Goal: Check status: Check status

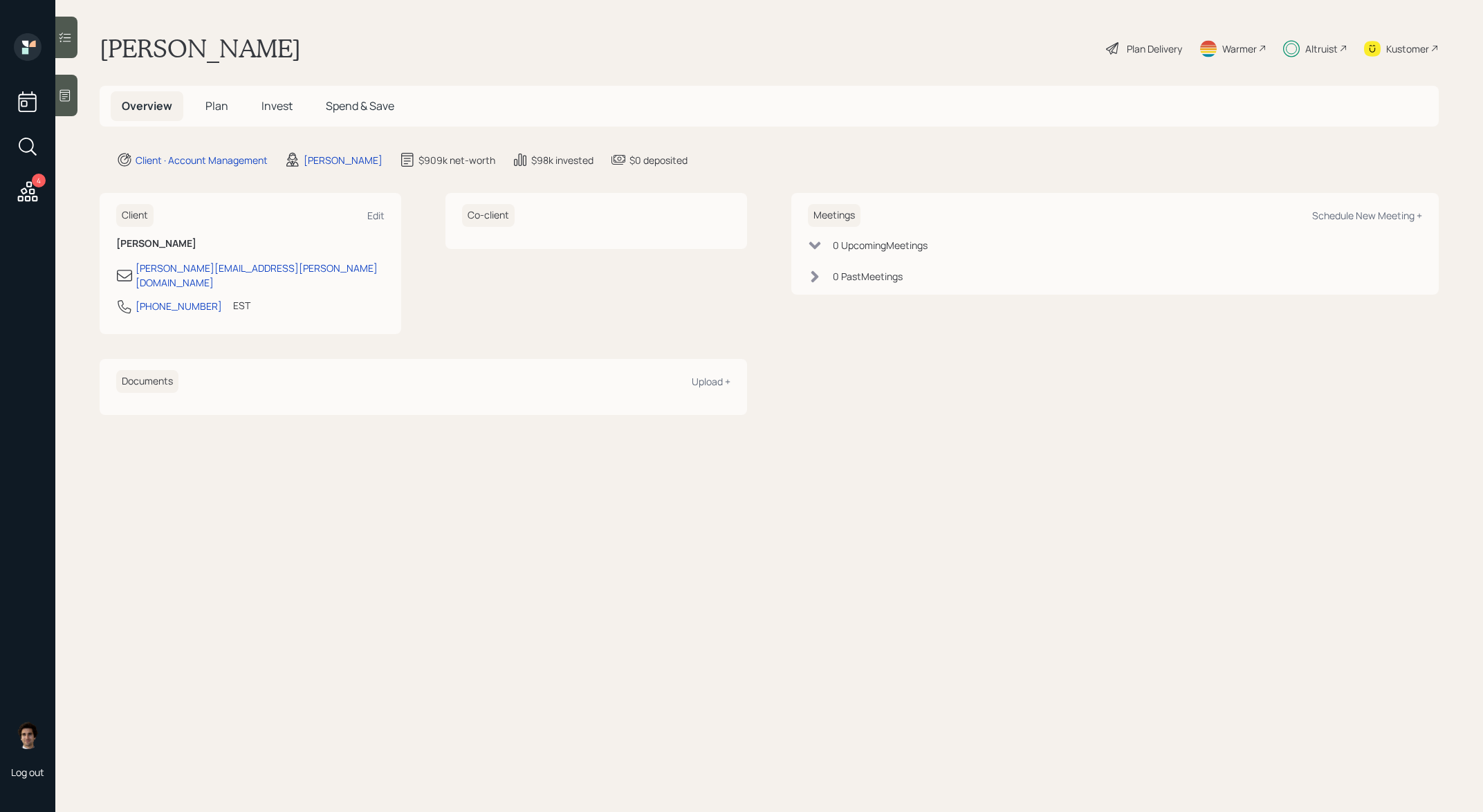
click at [264, 104] on span "Invest" at bounding box center [277, 105] width 31 height 15
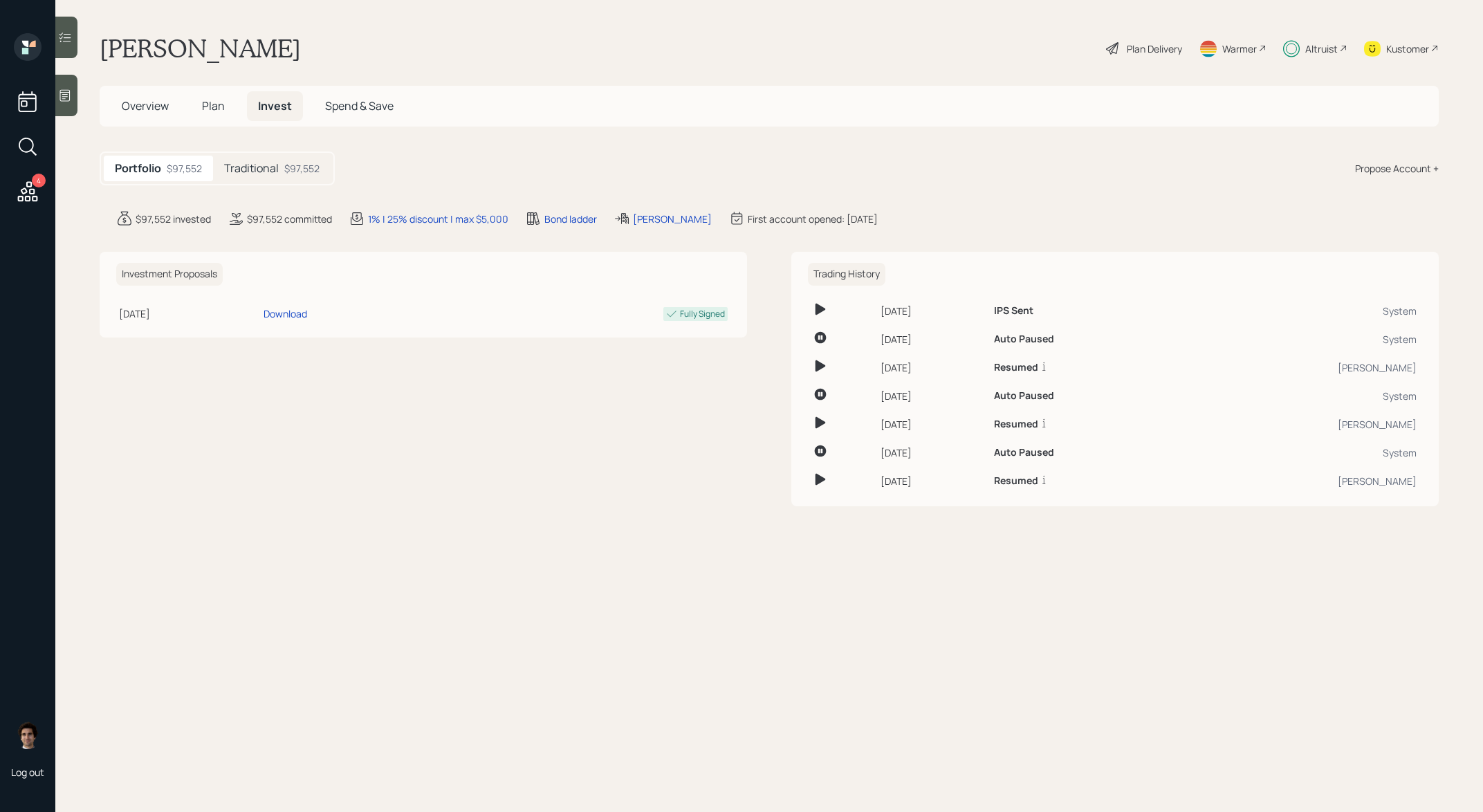
click at [280, 175] on div "Traditional $97,552" at bounding box center [272, 168] width 118 height 26
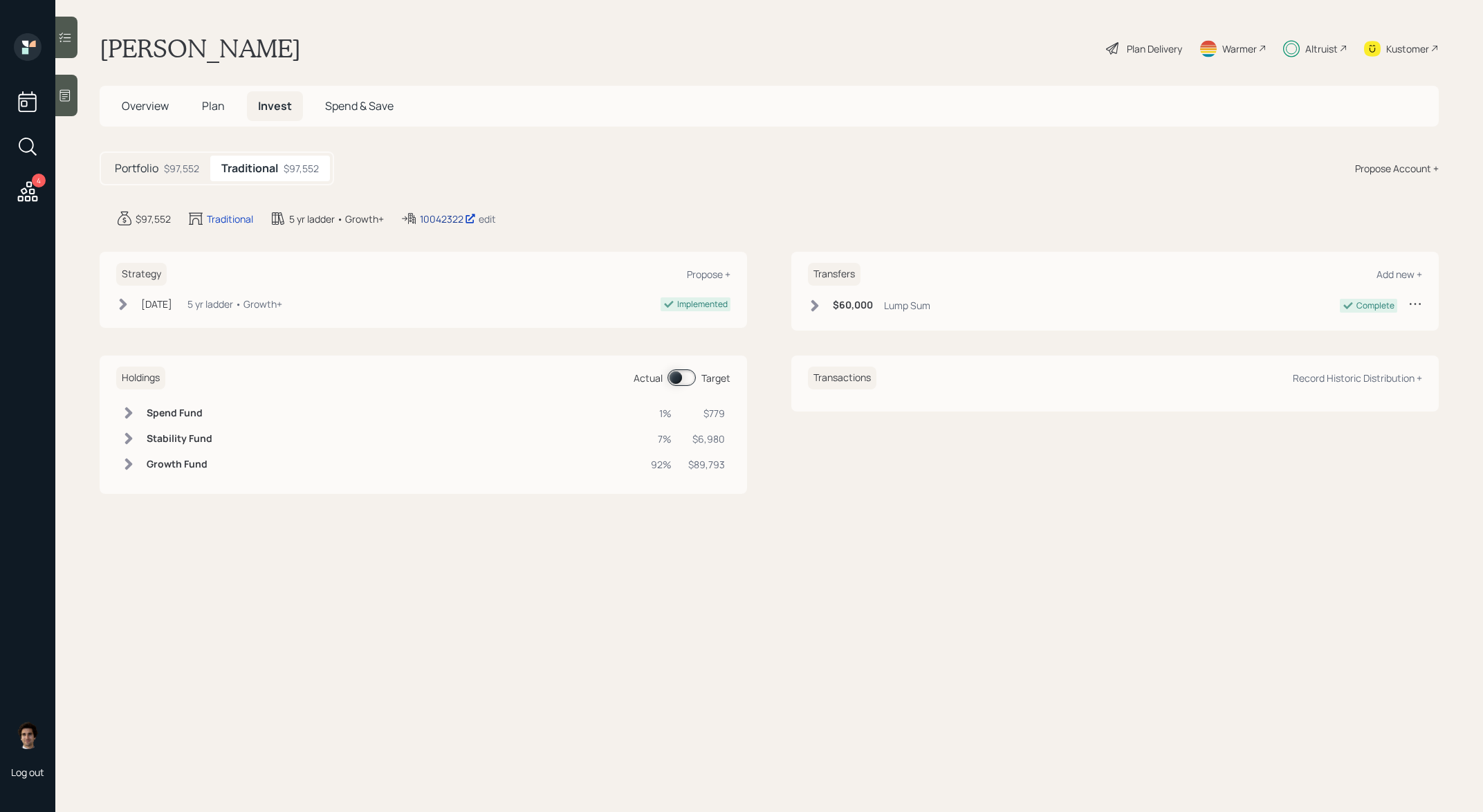
click at [430, 213] on div "10042322" at bounding box center [448, 218] width 56 height 15
